Goal: Task Accomplishment & Management: Manage account settings

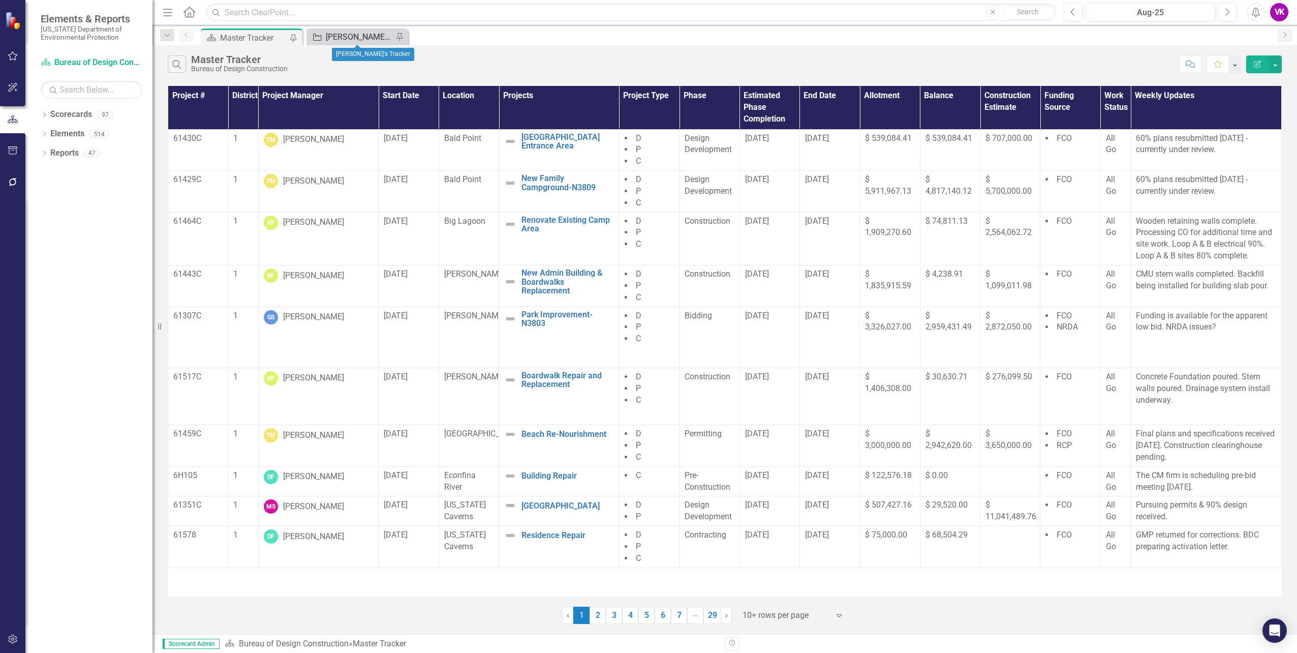
click at [363, 38] on div "[PERSON_NAME]'s Tracker" at bounding box center [359, 36] width 67 height 13
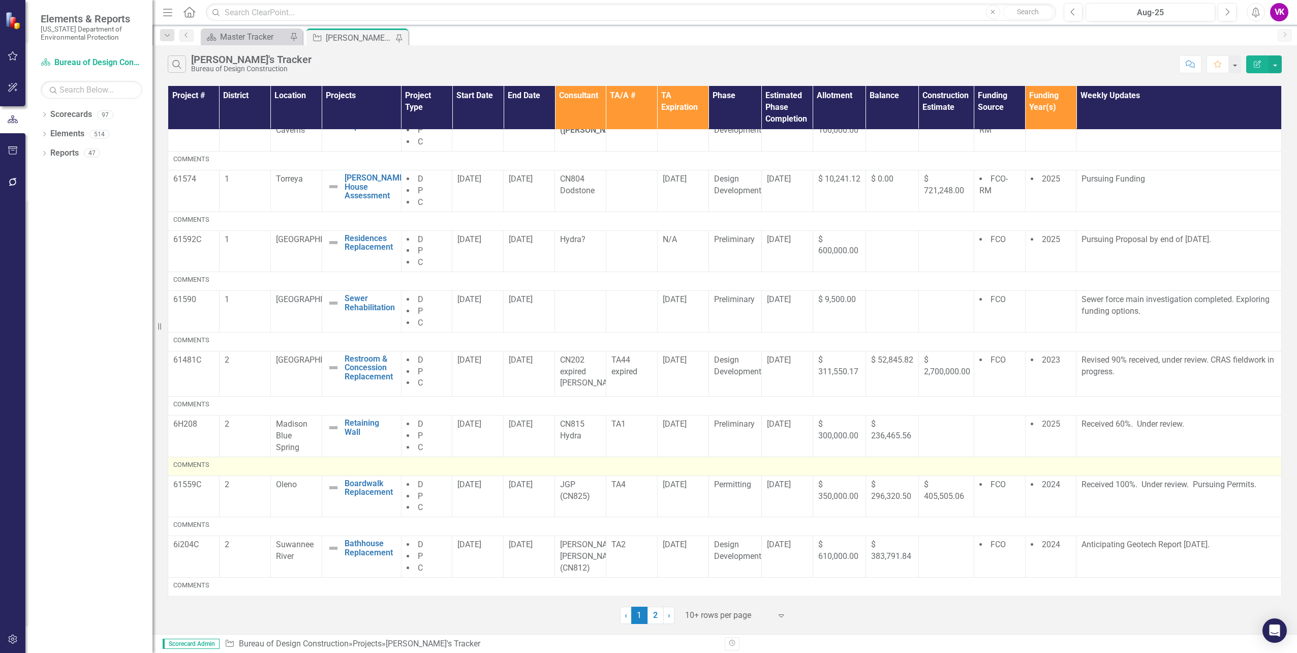
scroll to position [102, 0]
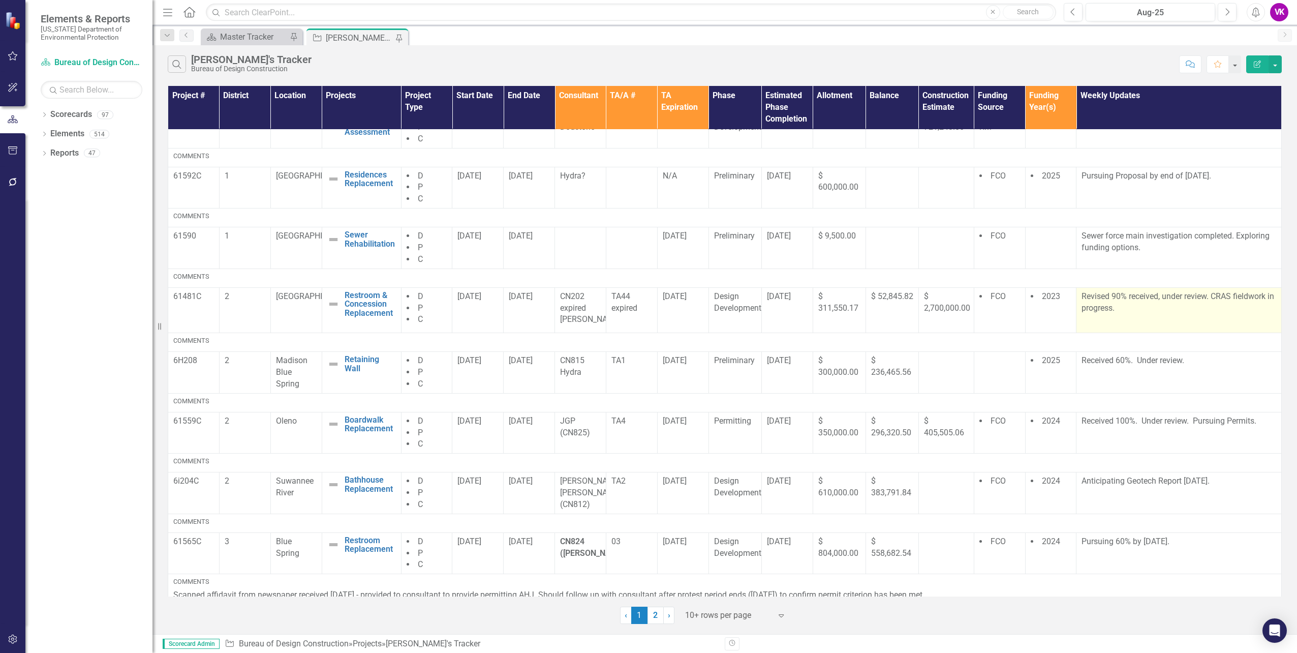
click at [1086, 295] on p "Revised 90% received, under review. CRAS fieldwork in progress." at bounding box center [1179, 303] width 195 height 25
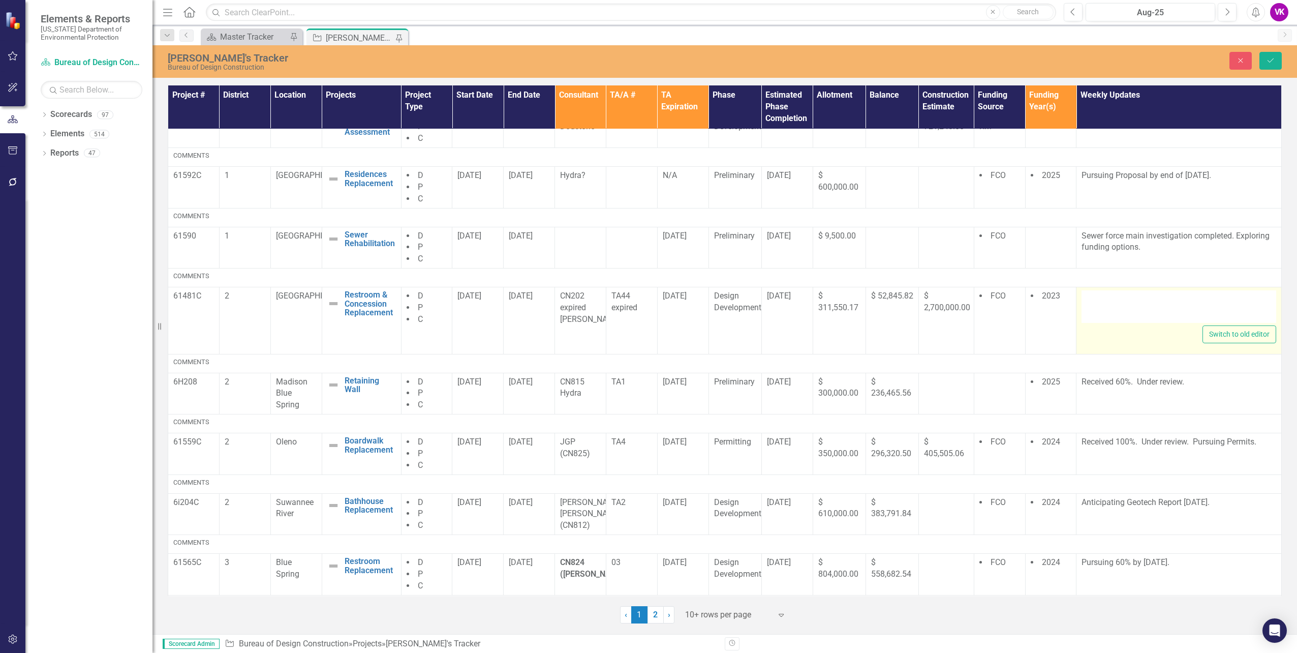
type textarea "<p>Revised 90% received, under review. CRAS fieldwork in progress.&nbsp;</p> <p…"
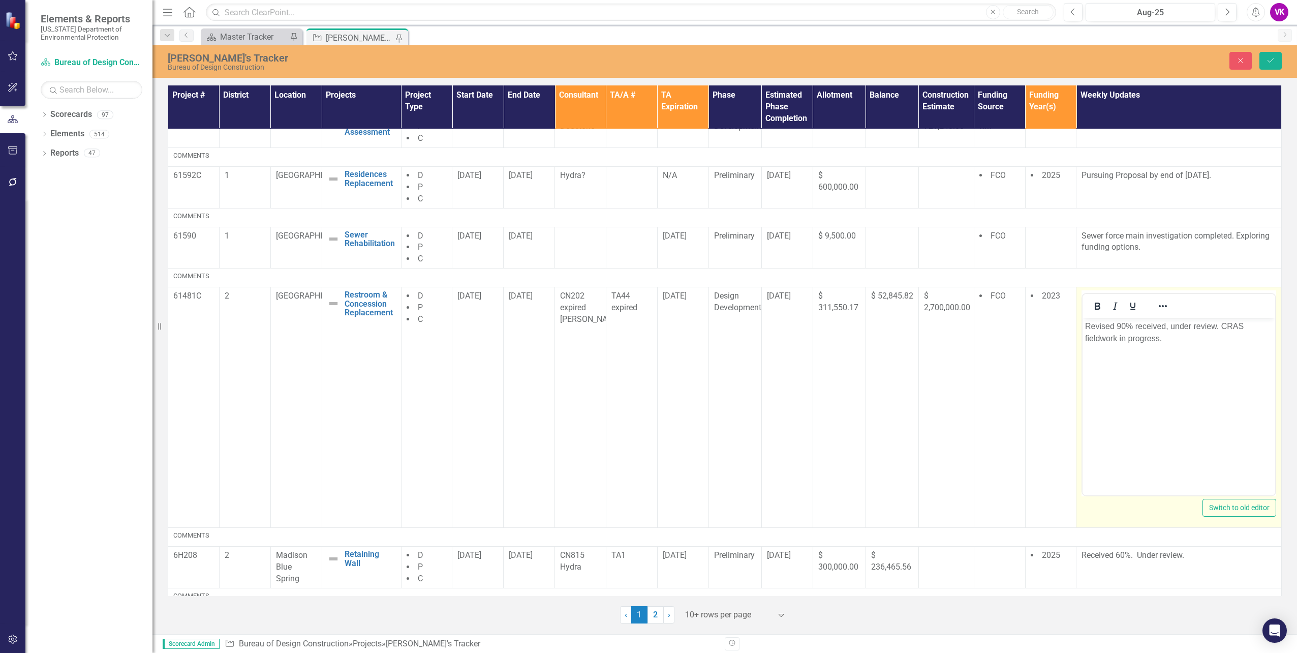
scroll to position [0, 0]
click at [1085, 325] on p "Revised 90% received, under review. CRAS fieldwork in progress." at bounding box center [1179, 332] width 188 height 24
click at [1270, 59] on icon "Save" at bounding box center [1270, 60] width 9 height 7
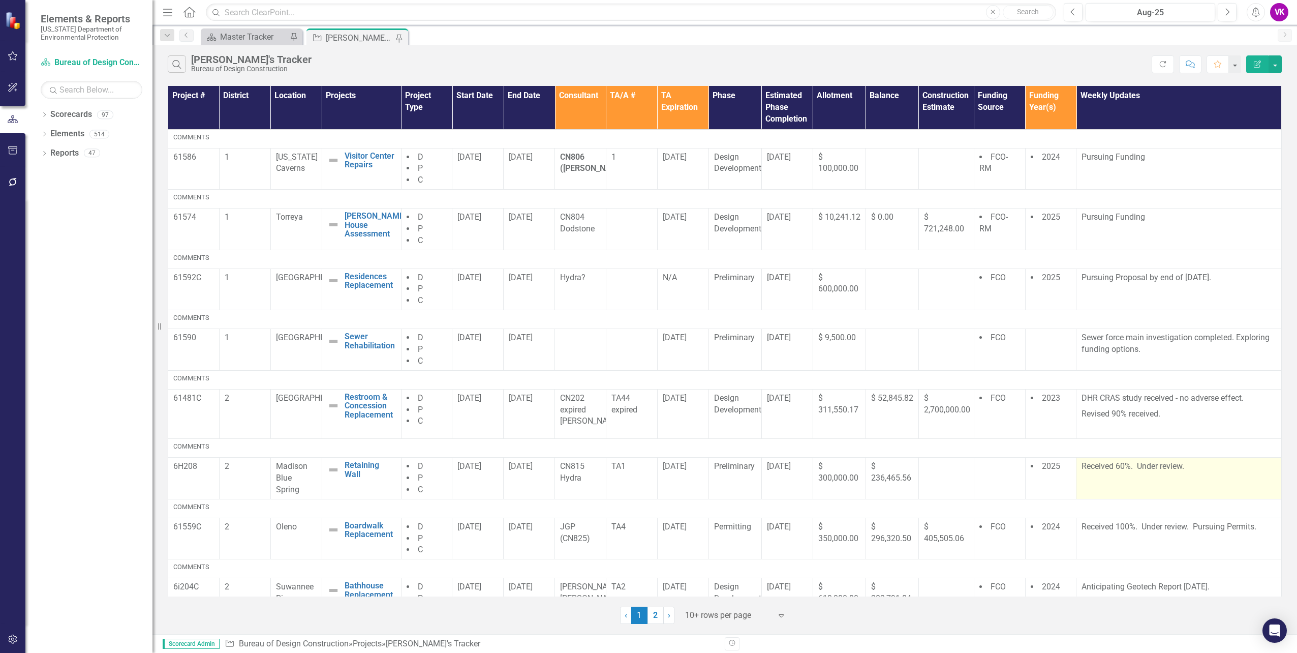
click at [1096, 471] on p "Received 60%. Under review." at bounding box center [1179, 467] width 195 height 12
click at [1096, 470] on p "Received 60%. Under review." at bounding box center [1179, 467] width 195 height 12
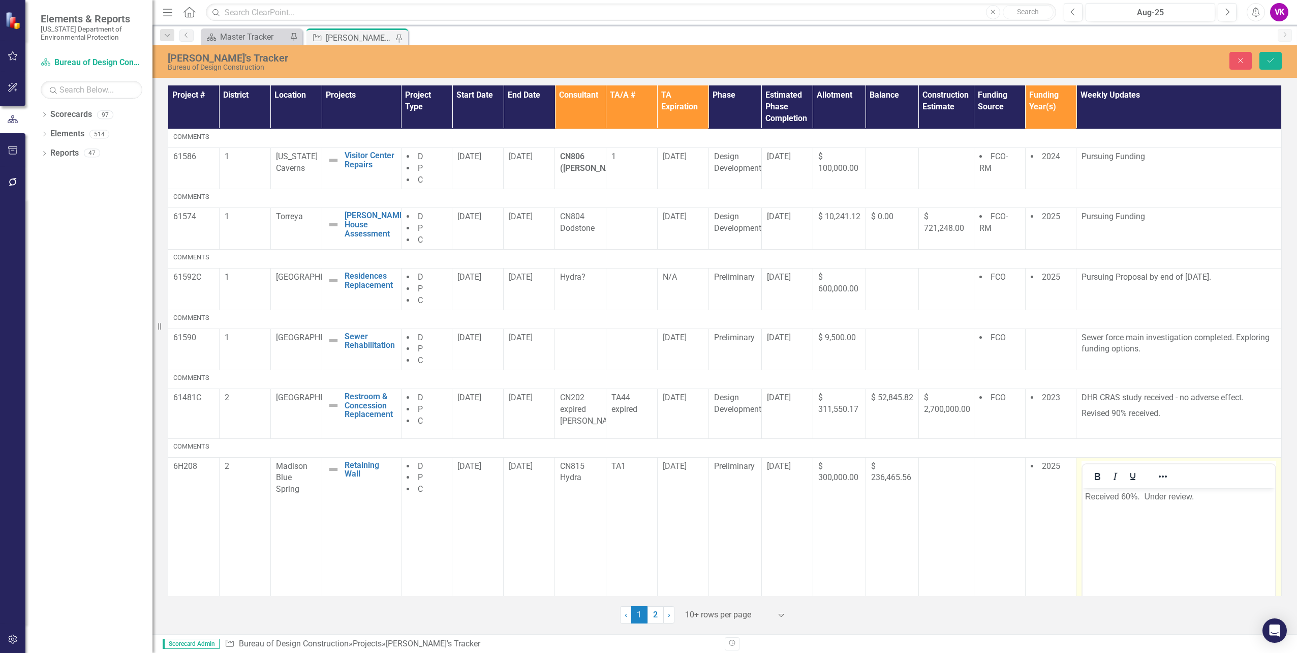
click at [1089, 495] on p "Received 60%. Under review." at bounding box center [1179, 496] width 188 height 12
click at [1272, 62] on icon "Save" at bounding box center [1270, 60] width 9 height 7
